Goal: Contribute content

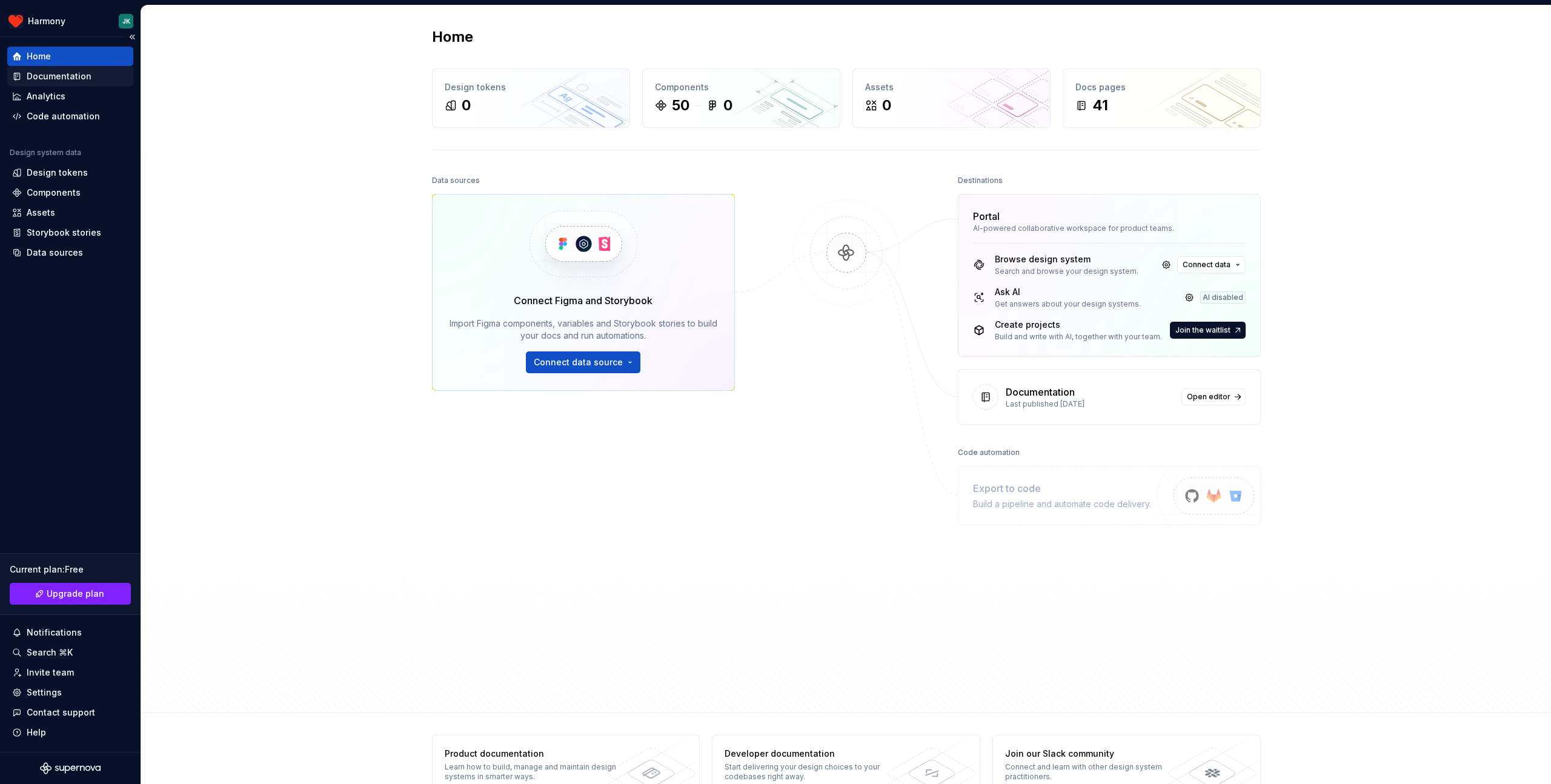
click at [81, 76] on div "Documentation" at bounding box center [59, 76] width 65 height 12
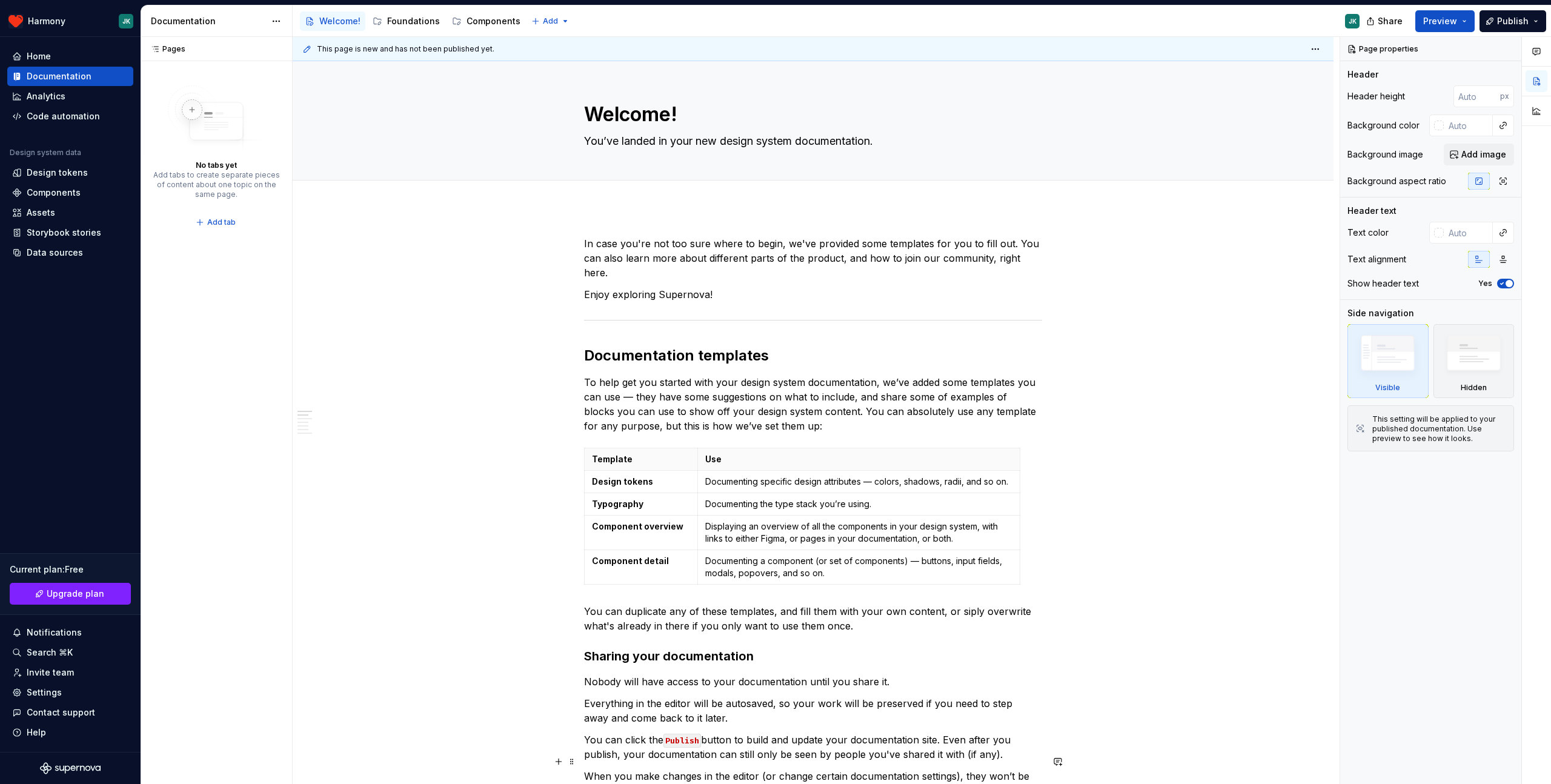
type textarea "*"
